Goal: Navigation & Orientation: Find specific page/section

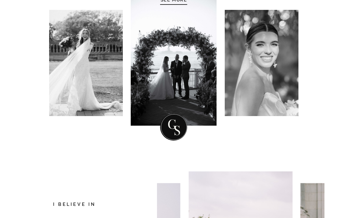
scroll to position [117, 0]
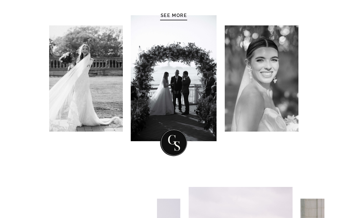
click at [120, 76] on div at bounding box center [86, 78] width 74 height 106
click at [110, 74] on div at bounding box center [86, 78] width 74 height 106
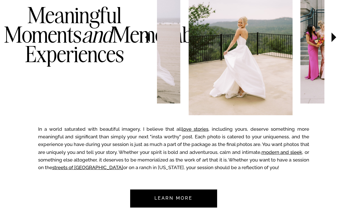
scroll to position [288, 0]
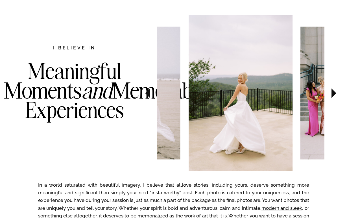
click at [146, 92] on icon at bounding box center [147, 93] width 5 height 10
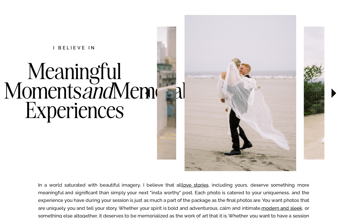
click at [146, 92] on icon at bounding box center [147, 93] width 5 height 10
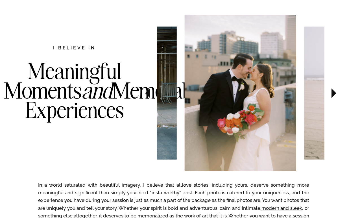
click at [146, 92] on icon at bounding box center [147, 93] width 5 height 10
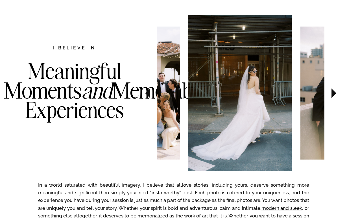
click at [146, 92] on icon at bounding box center [147, 93] width 5 height 10
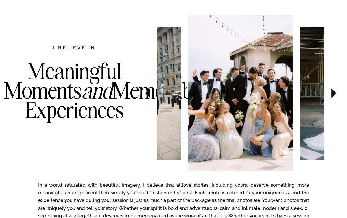
click at [146, 92] on icon at bounding box center [147, 93] width 5 height 10
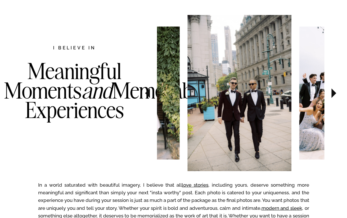
click at [146, 92] on icon at bounding box center [147, 93] width 5 height 10
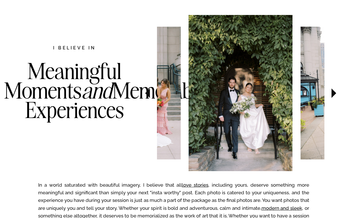
click at [334, 94] on icon at bounding box center [333, 93] width 5 height 10
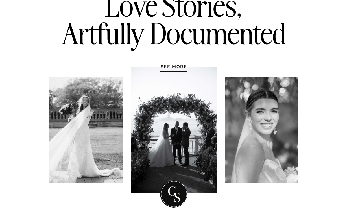
scroll to position [69, 0]
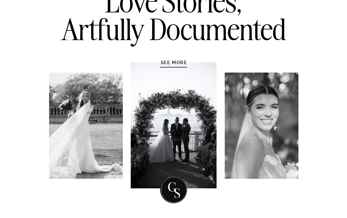
click at [102, 113] on div at bounding box center [86, 126] width 74 height 106
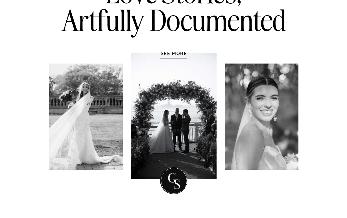
scroll to position [0, 0]
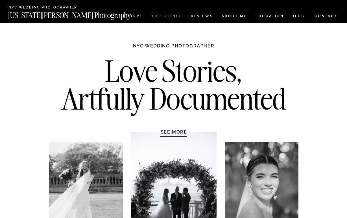
click at [170, 18] on nav "Experience" at bounding box center [167, 16] width 30 height 5
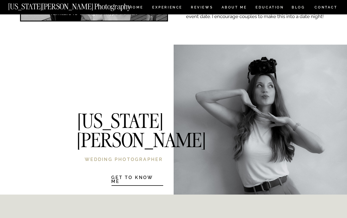
scroll to position [1072, 0]
